Goal: Information Seeking & Learning: Find contact information

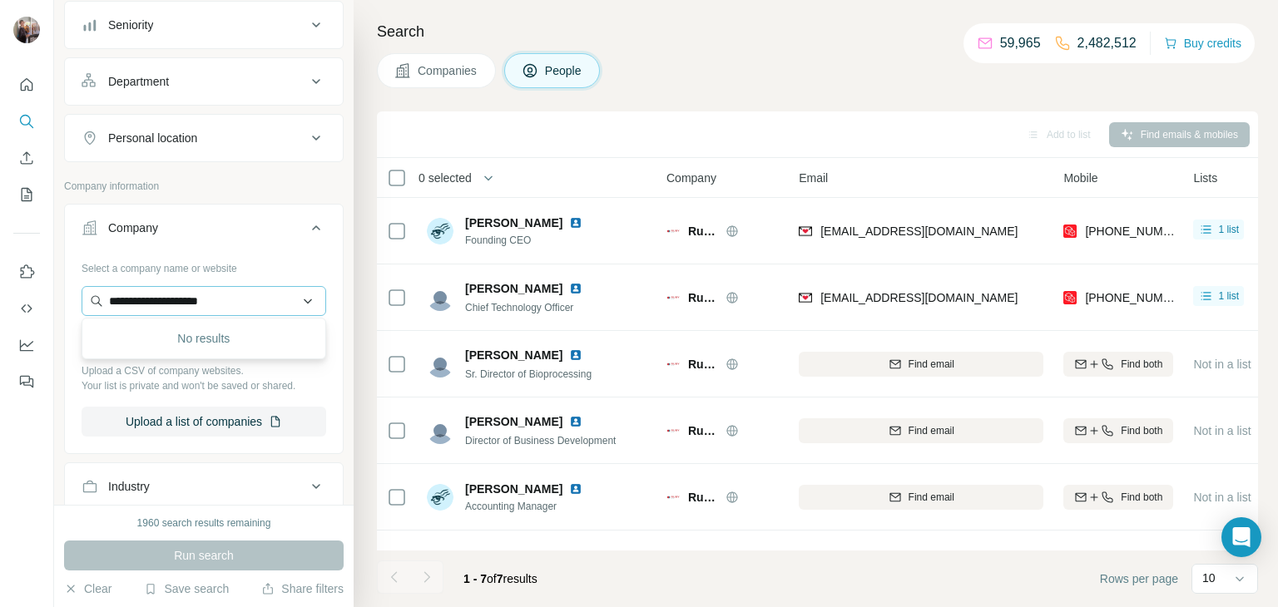
scroll to position [1, 10]
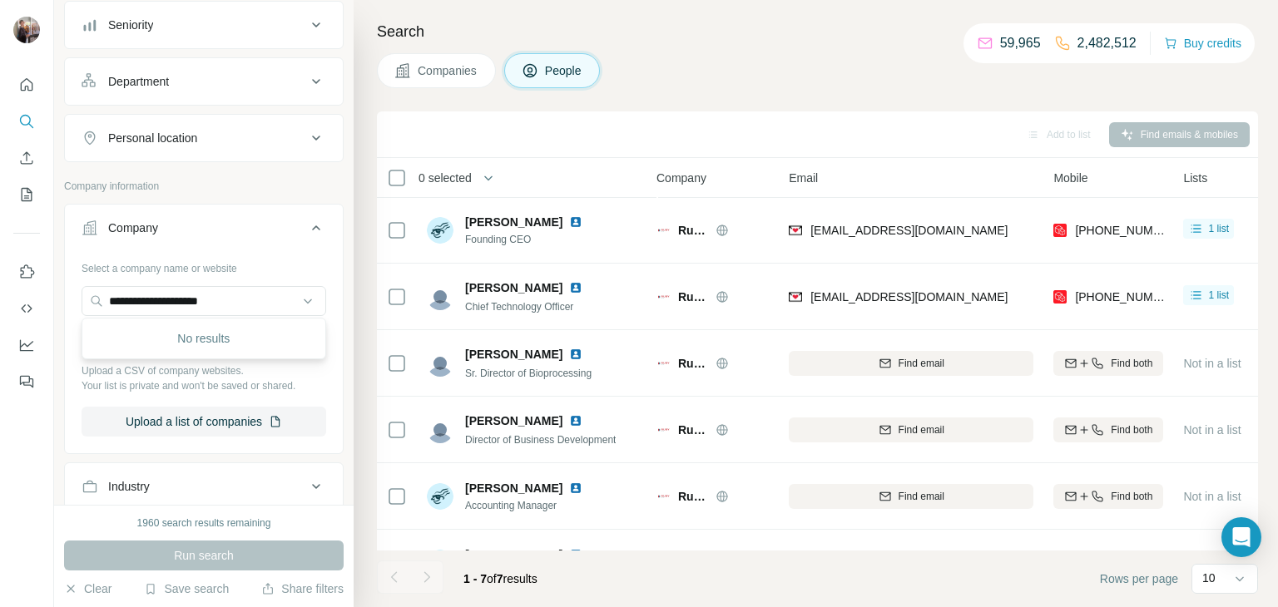
drag, startPoint x: 223, startPoint y: 299, endPoint x: 44, endPoint y: 304, distance: 178.9
click at [44, 304] on div "**********" at bounding box center [639, 303] width 1278 height 607
type input "**********"
click at [196, 338] on div "Distacart [DOMAIN_NAME]" at bounding box center [204, 344] width 236 height 45
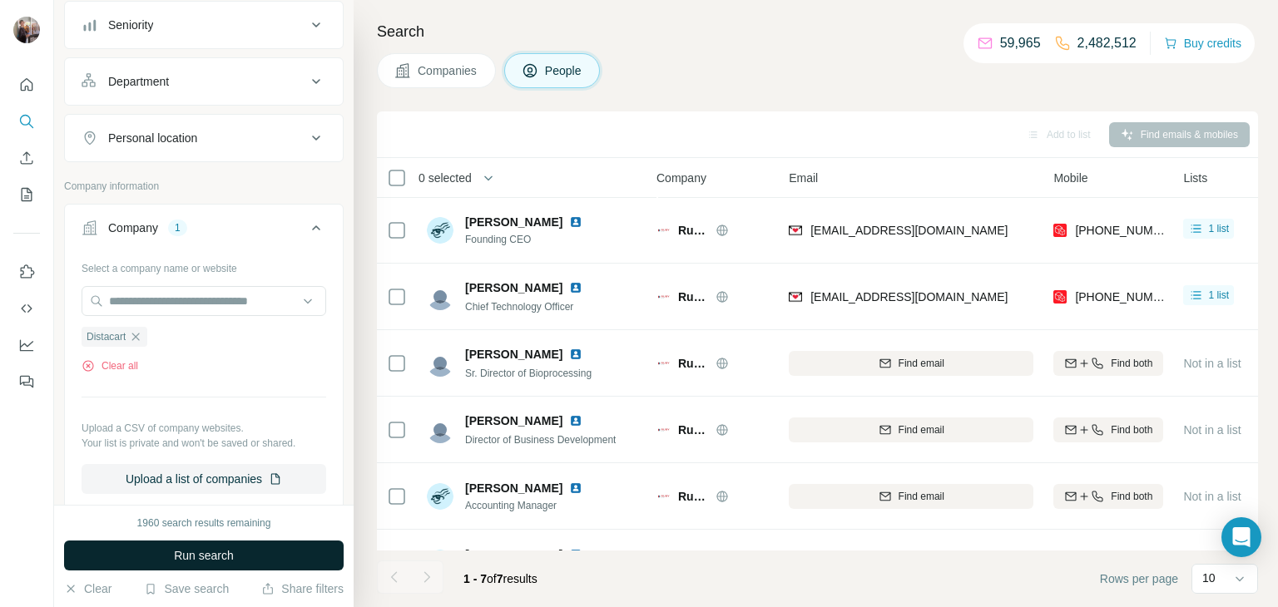
click at [206, 552] on span "Run search" at bounding box center [204, 555] width 60 height 17
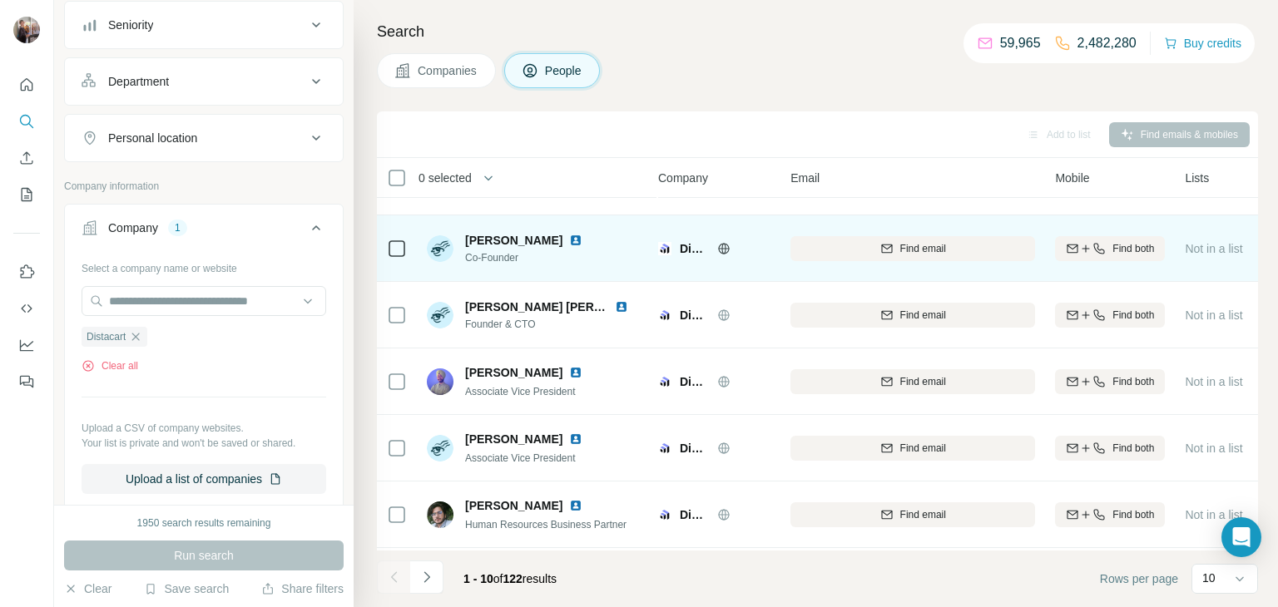
scroll to position [17, 8]
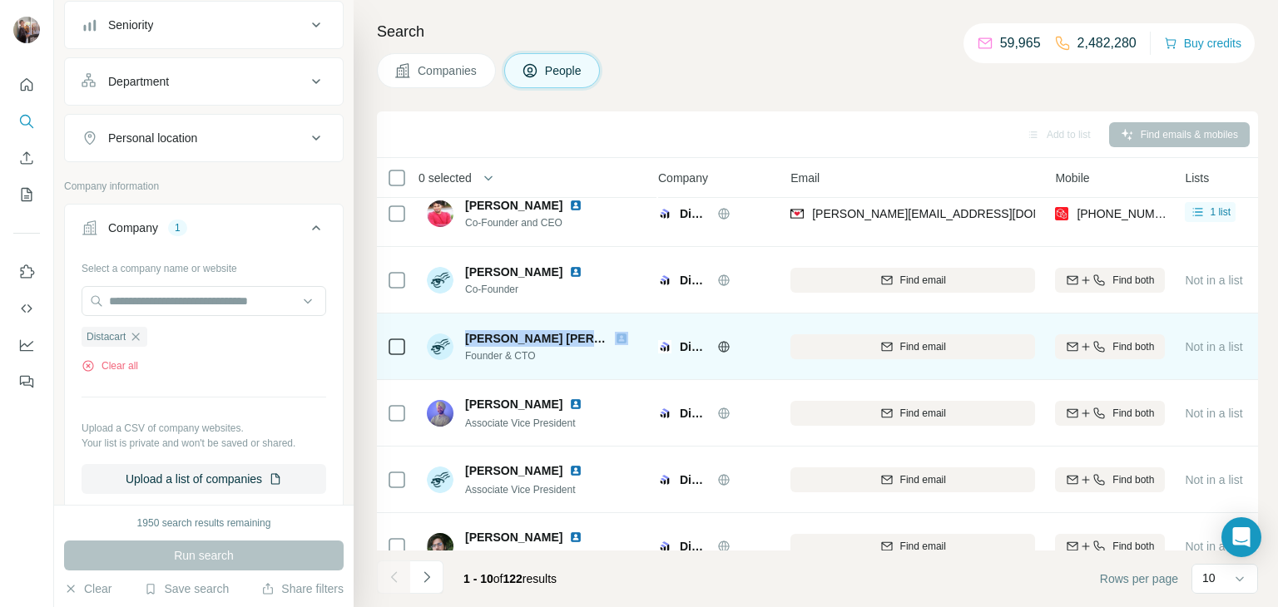
drag, startPoint x: 462, startPoint y: 337, endPoint x: 595, endPoint y: 339, distance: 133.1
click at [595, 339] on div "[PERSON_NAME] [PERSON_NAME] Founder & CTO" at bounding box center [537, 346] width 221 height 33
copy span "[PERSON_NAME] [PERSON_NAME]"
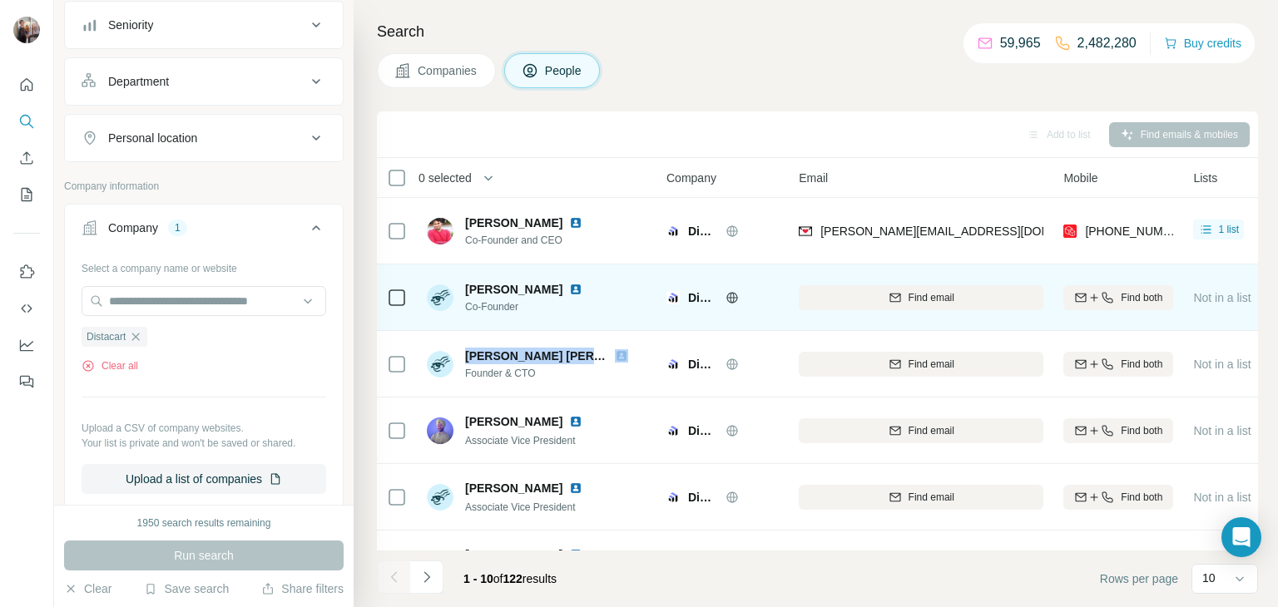
scroll to position [0, 0]
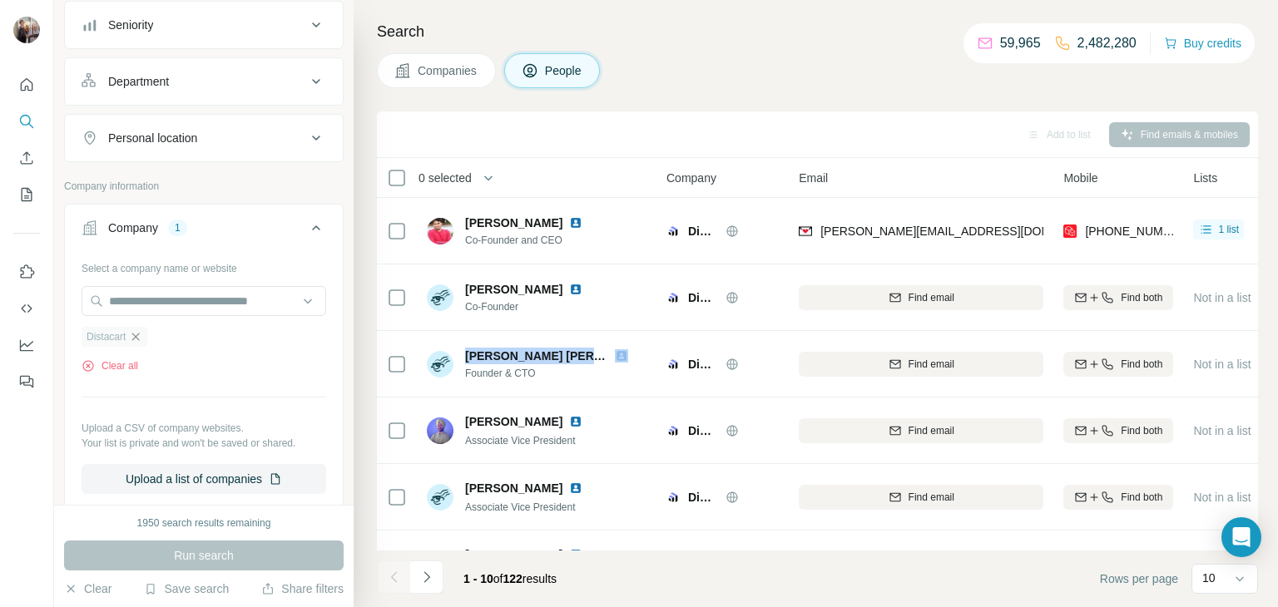
click at [140, 334] on icon "button" at bounding box center [135, 336] width 7 height 7
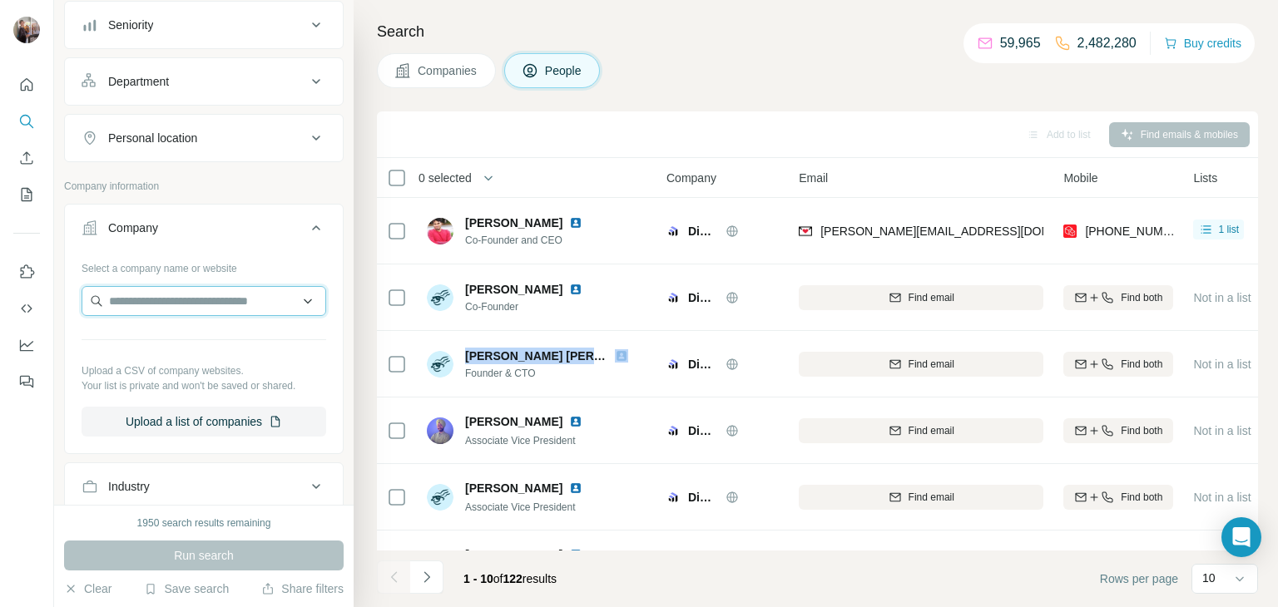
click at [158, 303] on input "text" at bounding box center [204, 301] width 245 height 30
drag, startPoint x: 176, startPoint y: 305, endPoint x: 43, endPoint y: 288, distance: 133.4
click at [43, 288] on div "New search Hide Company lookalikes Personal information Job title Seniority Dep…" at bounding box center [639, 303] width 1278 height 607
paste input "*"
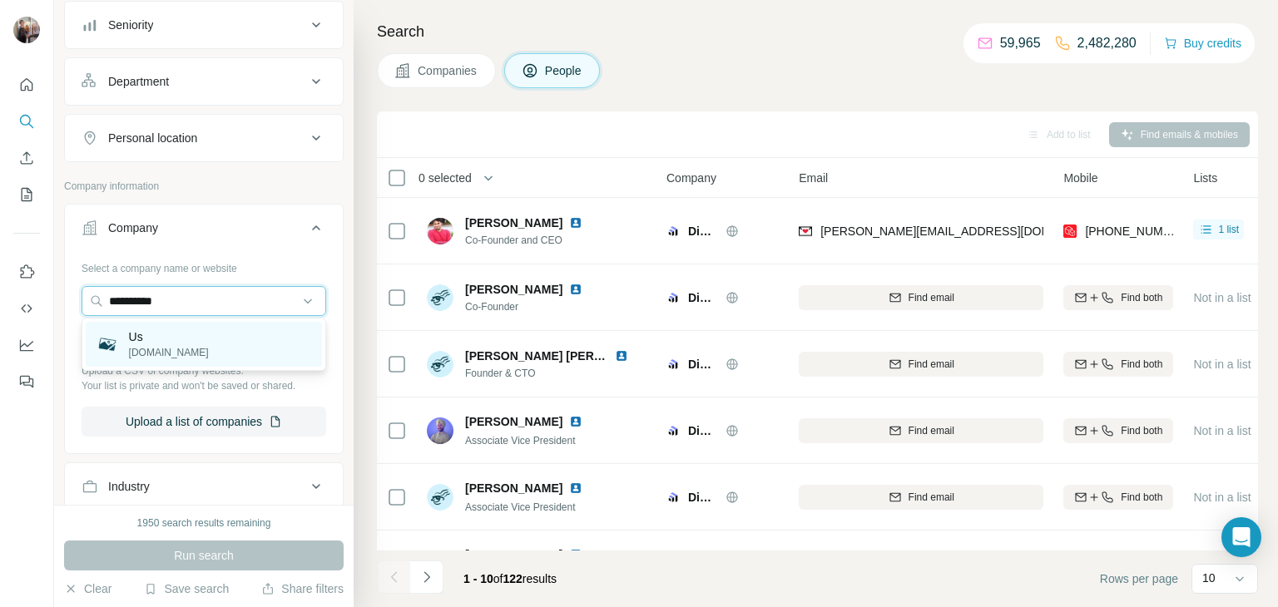
type input "**********"
click at [155, 337] on p "Us" at bounding box center [169, 337] width 80 height 17
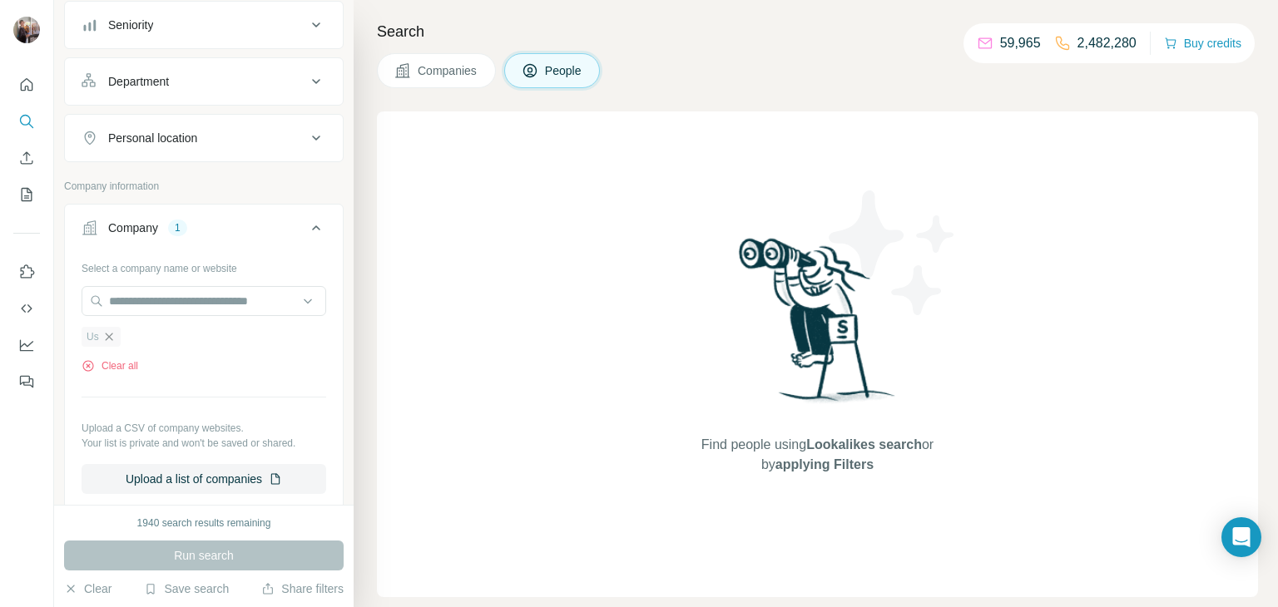
click at [106, 339] on icon "button" at bounding box center [108, 336] width 13 height 13
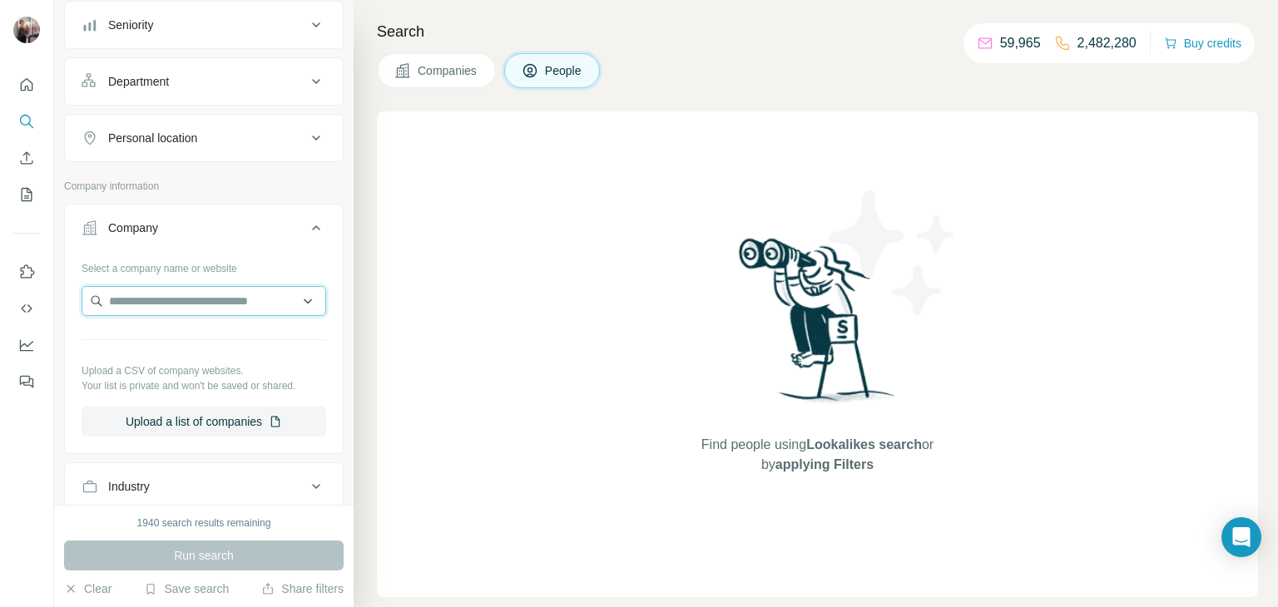
click at [199, 291] on input "text" at bounding box center [204, 301] width 245 height 30
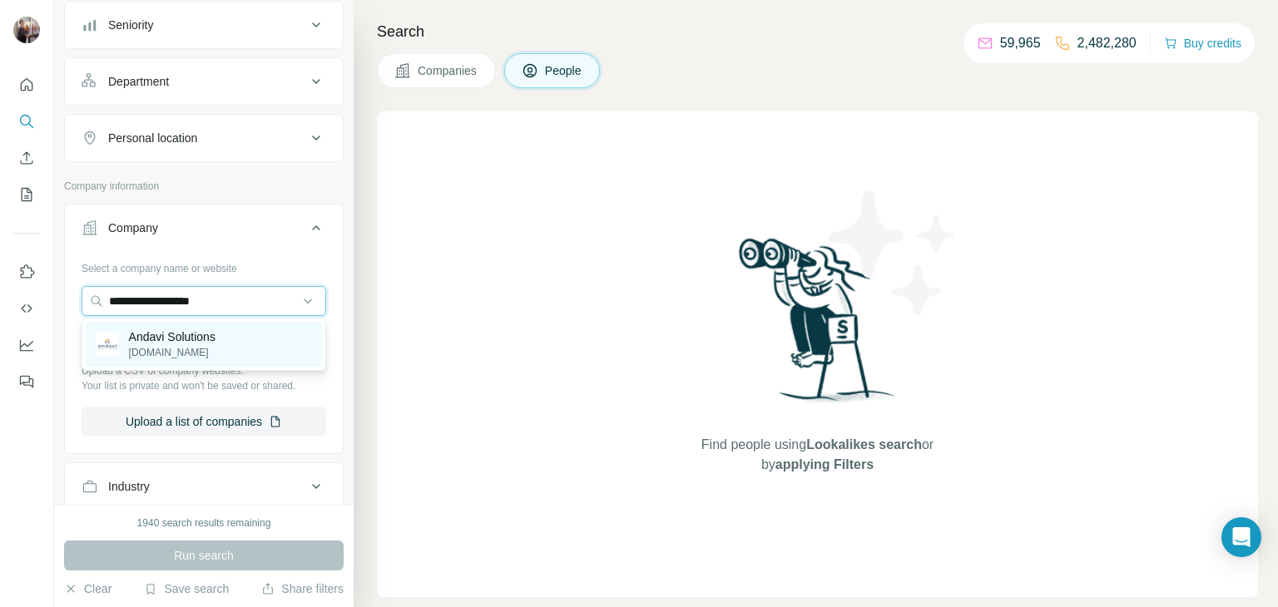
type input "**********"
click at [194, 333] on p "Andavi Solutions" at bounding box center [172, 337] width 87 height 17
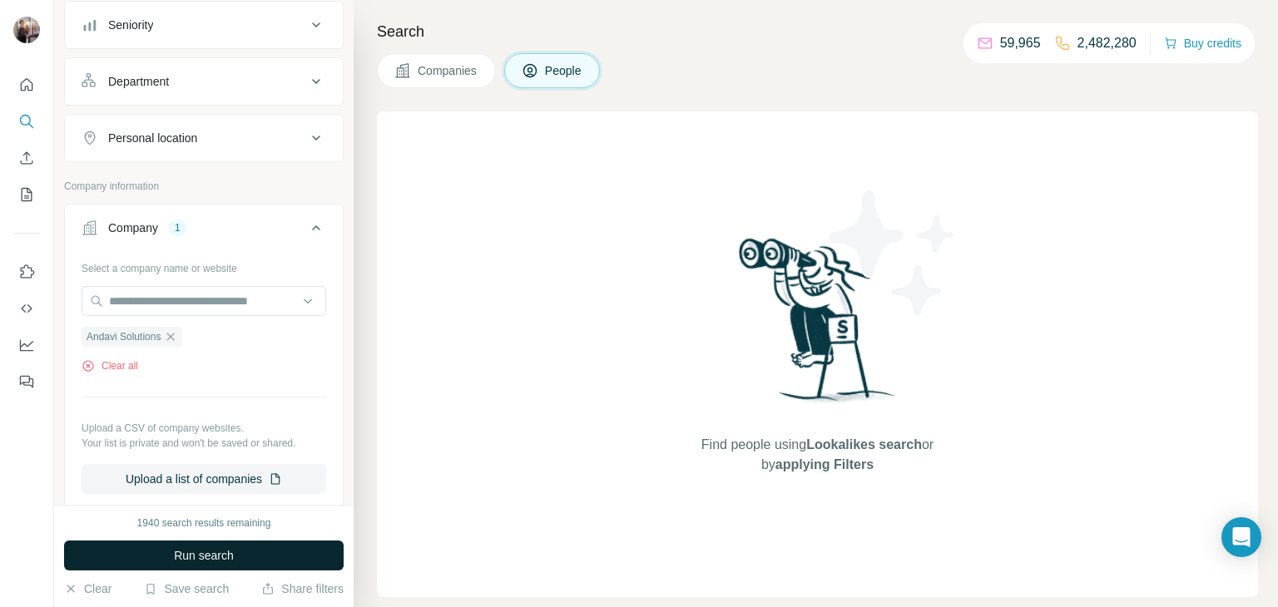
click at [210, 552] on span "Run search" at bounding box center [204, 555] width 60 height 17
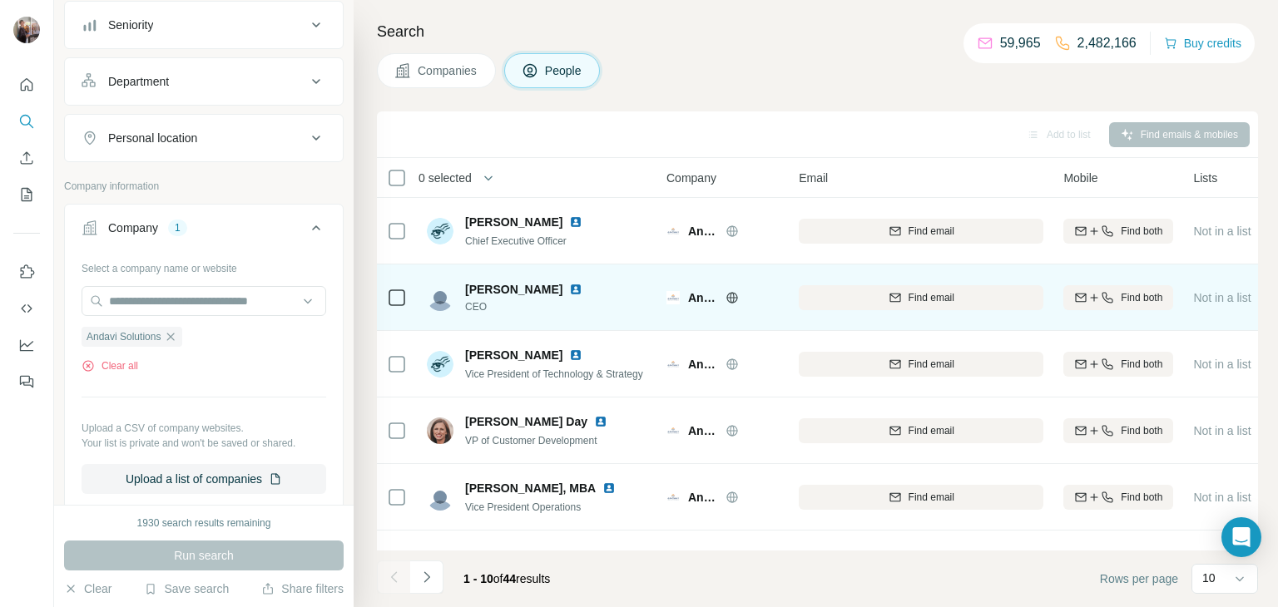
scroll to position [0, 2]
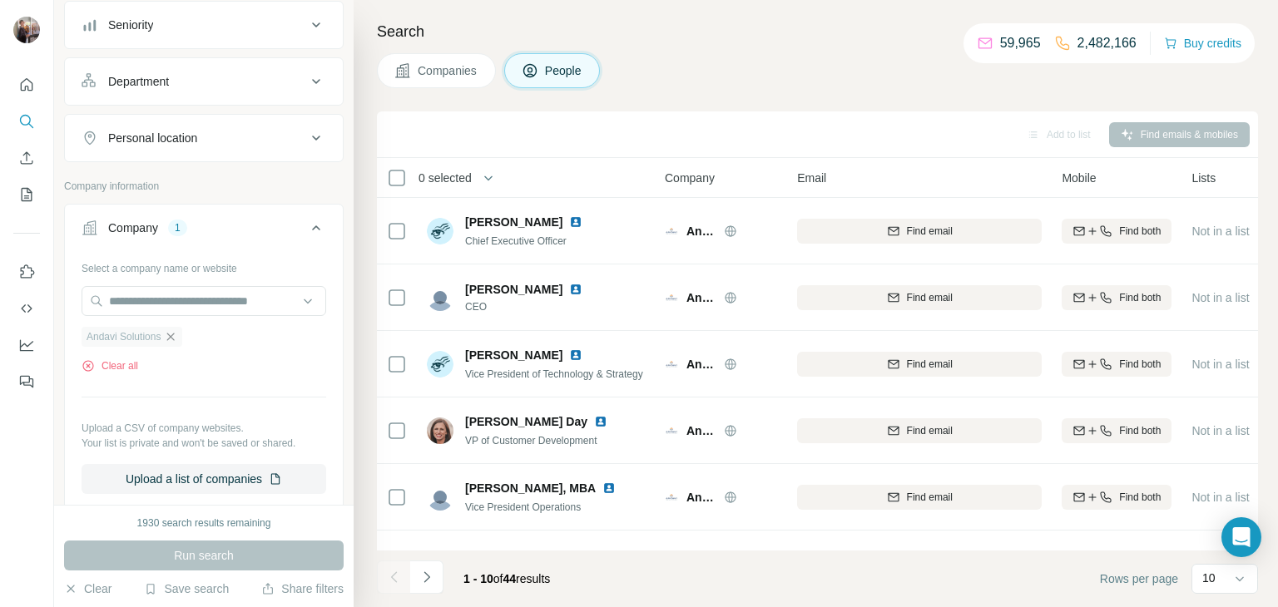
click at [173, 334] on icon "button" at bounding box center [170, 336] width 7 height 7
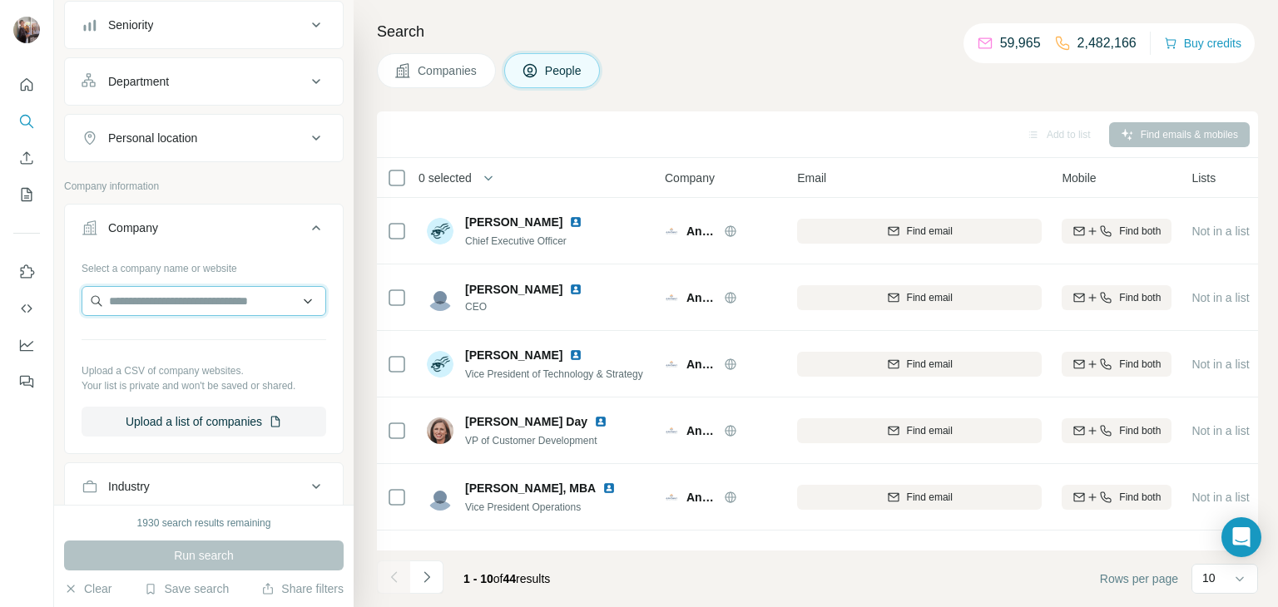
click at [151, 307] on input "text" at bounding box center [204, 301] width 245 height 30
type input "**********"
